Goal: Task Accomplishment & Management: Manage account settings

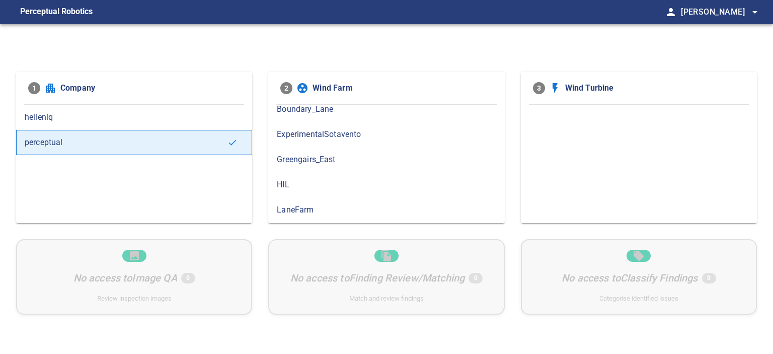
scroll to position [73, 0]
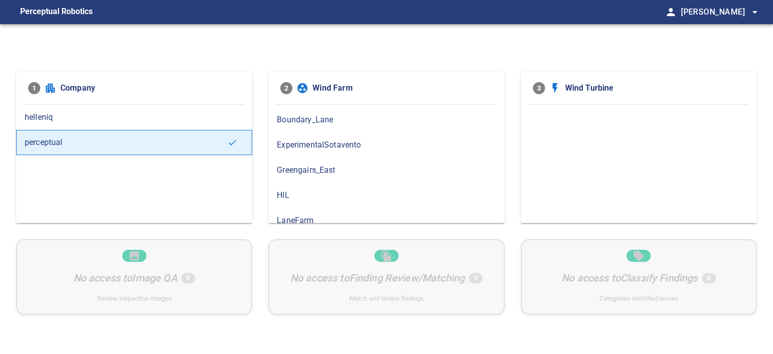
click at [201, 102] on div "1 Company" at bounding box center [134, 88] width 236 height 32
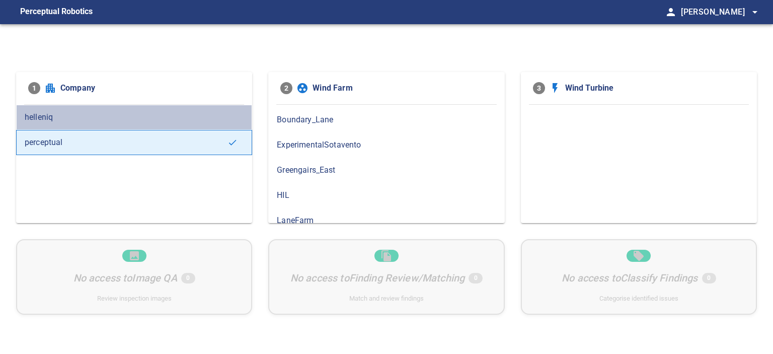
click at [196, 106] on div "helleniq" at bounding box center [134, 117] width 236 height 25
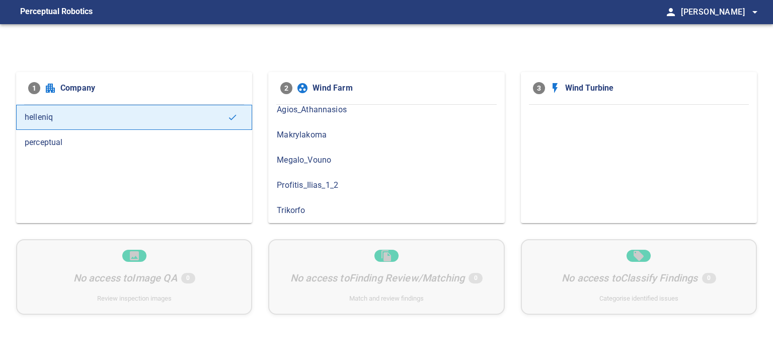
scroll to position [6, 0]
click at [331, 181] on span "Profitis_Ilias_1_2" at bounding box center [386, 187] width 219 height 12
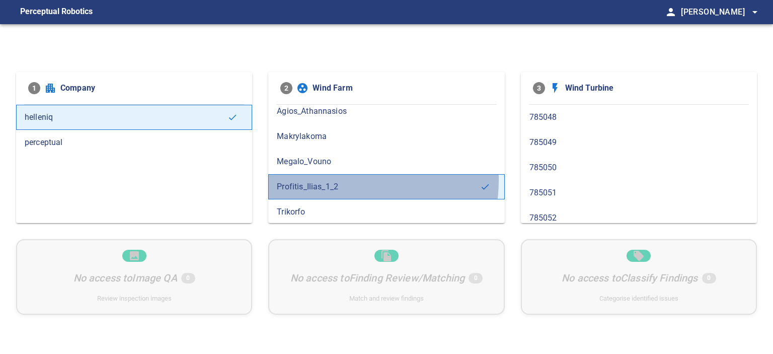
click at [331, 178] on div "Profitis_Ilias_1_2" at bounding box center [386, 186] width 236 height 25
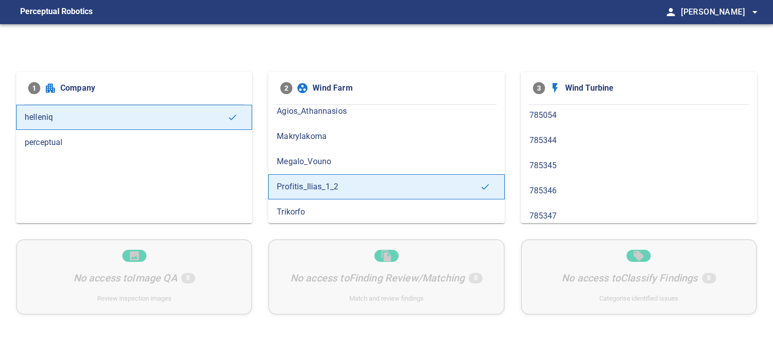
scroll to position [149, 0]
click at [567, 167] on span "785345" at bounding box center [638, 169] width 219 height 12
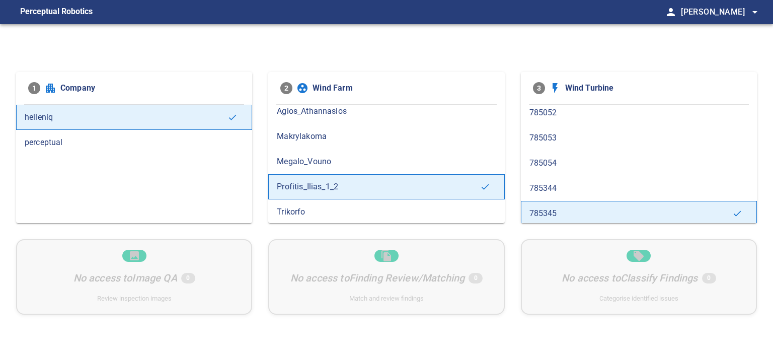
scroll to position [156, 0]
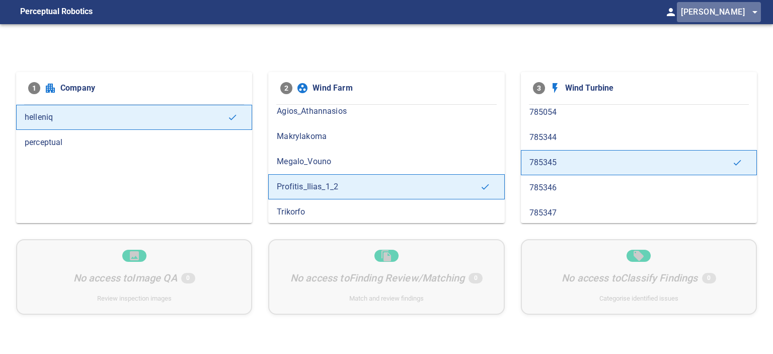
click at [756, 16] on span "arrow_drop_down" at bounding box center [754, 12] width 12 height 12
click at [680, 13] on p "Logout" at bounding box center [674, 18] width 30 height 12
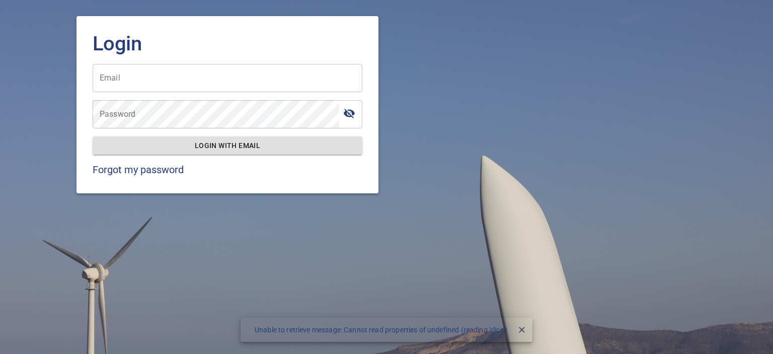
type input "**********"
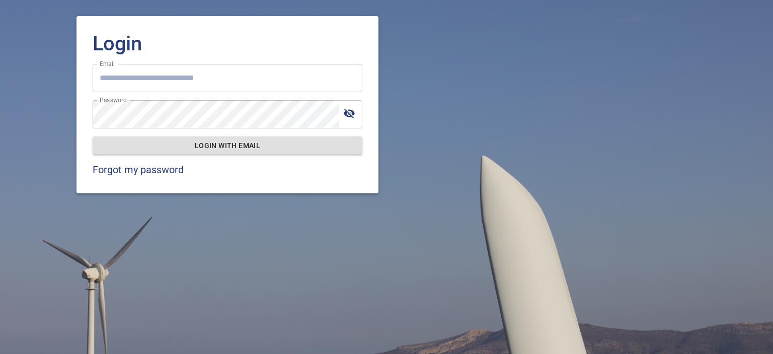
type input "**********"
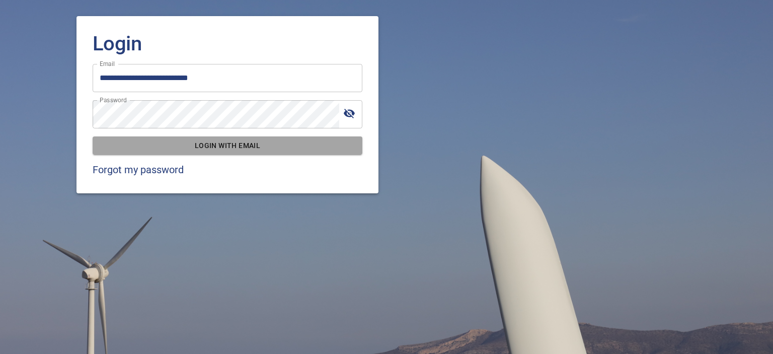
click at [292, 147] on span "Login with email" at bounding box center [227, 145] width 253 height 13
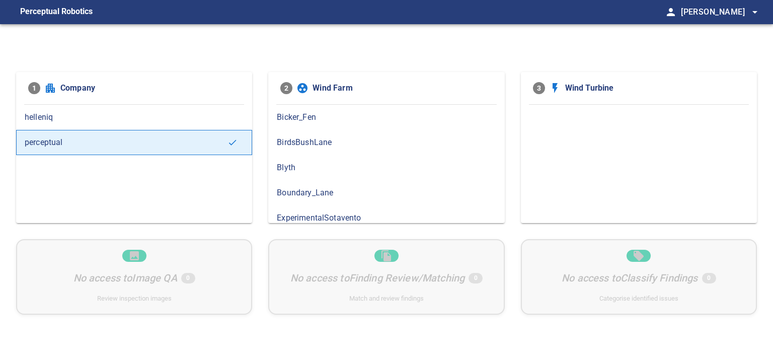
click at [704, 16] on span "[PERSON_NAME] arrow_drop_down" at bounding box center [720, 12] width 80 height 14
click at [686, 22] on p "Logout" at bounding box center [674, 18] width 30 height 12
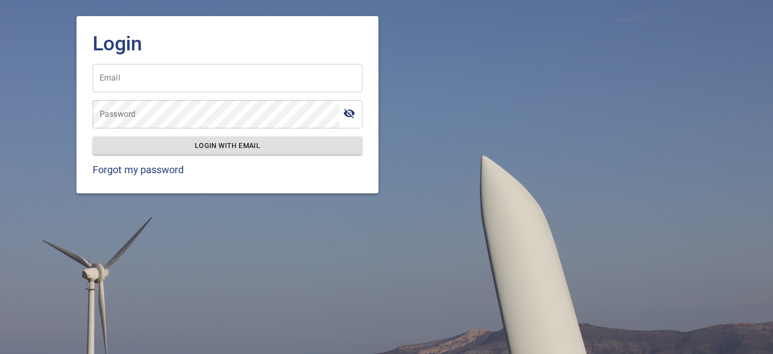
type input "**********"
